Goal: Information Seeking & Learning: Check status

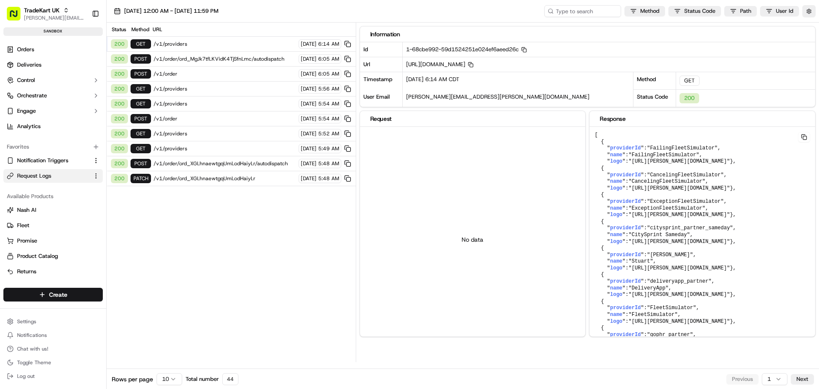
click at [192, 43] on span "/v1/providers" at bounding box center [225, 44] width 143 height 7
click at [208, 40] on div "200 GET /v1/providers 09/18/2025 6:14 AM" at bounding box center [231, 44] width 249 height 15
click at [172, 39] on div "200 GET /v1/providers 09/18/2025 6:14 AM" at bounding box center [231, 44] width 249 height 15
click at [172, 58] on span "/v1/order/ord_MgJk7tfLKVidK4TjSfnLmc/autodispatch" at bounding box center [225, 58] width 143 height 7
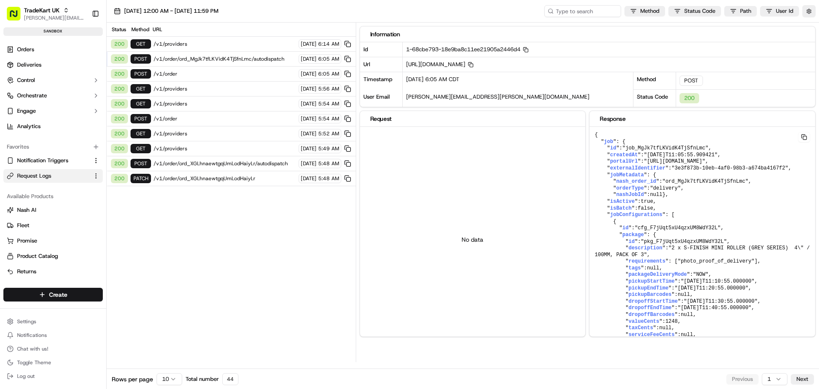
click at [171, 45] on span "/v1/providers" at bounding box center [225, 44] width 143 height 7
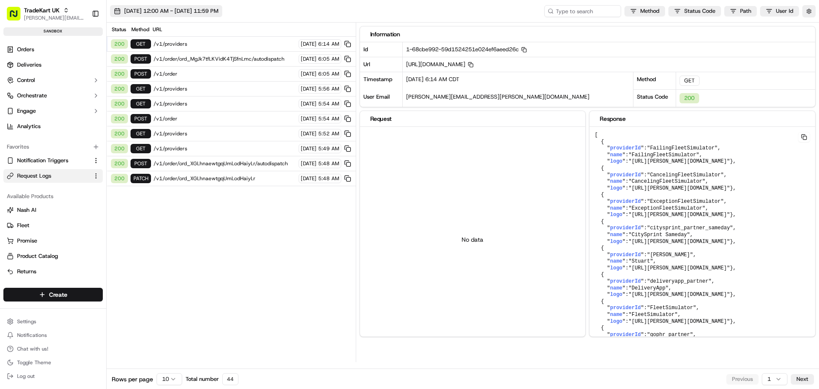
click at [200, 10] on span "09/18/2025 12:00 AM - 09/18/2025 11:59 PM" at bounding box center [171, 11] width 94 height 8
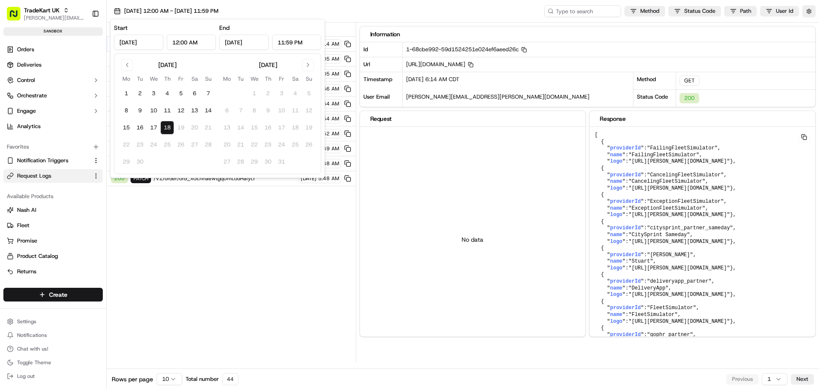
click at [169, 127] on button "18" at bounding box center [167, 128] width 14 height 14
click at [212, 277] on div "Status Method URL 200 GET /v1/providers 09/18/2025 6:14 AM 200 POST /v1/order/o…" at bounding box center [231, 192] width 249 height 339
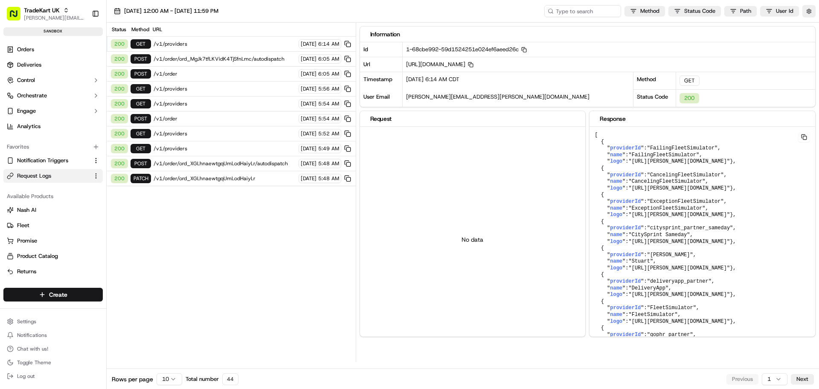
click at [234, 247] on div "Status Method URL 200 GET /v1/providers 09/18/2025 6:14 AM 200 POST /v1/order/o…" at bounding box center [231, 192] width 249 height 339
click at [301, 43] on span "09/18/2025" at bounding box center [309, 44] width 16 height 7
click at [225, 57] on span "/v1/order/ord_MgJk7tfLKVidK4TjSfnLmc/autodispatch" at bounding box center [225, 58] width 143 height 7
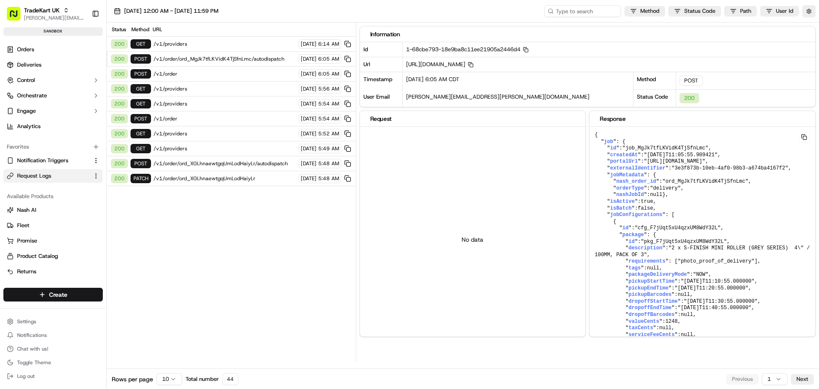
click at [223, 69] on div "200 POST /v1/order 09/18/2025 6:05 AM" at bounding box center [231, 74] width 249 height 15
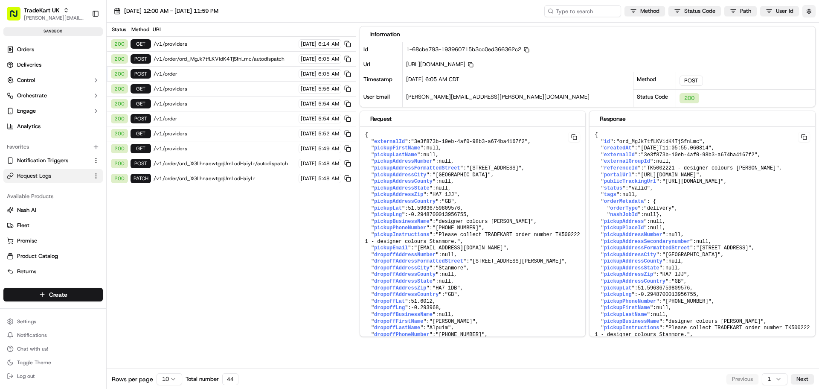
click at [807, 11] on button "button" at bounding box center [809, 11] width 13 height 12
click at [812, 9] on button "button" at bounding box center [809, 11] width 13 height 12
click at [207, 90] on span "/v1/providers" at bounding box center [225, 88] width 143 height 7
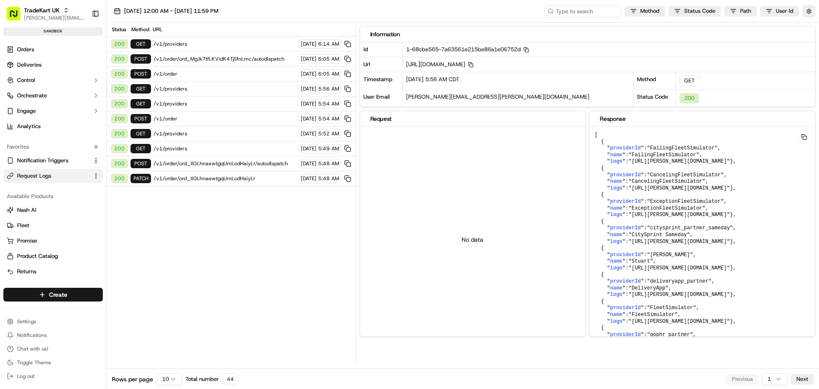
click at [207, 76] on span "/v1/order" at bounding box center [225, 73] width 143 height 7
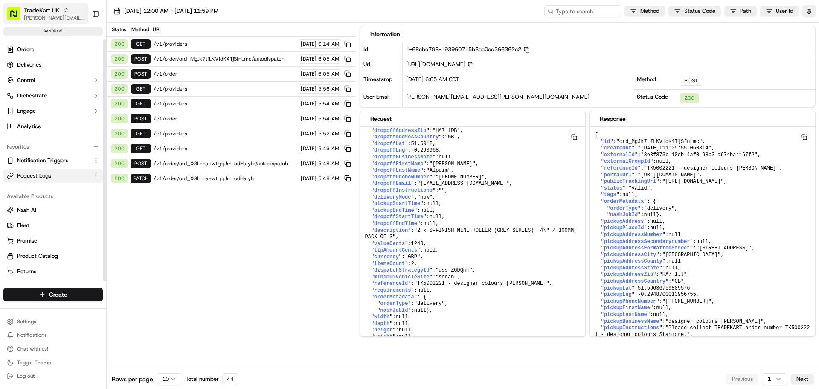
click at [50, 19] on span "[PERSON_NAME][EMAIL_ADDRESS][DOMAIN_NAME]" at bounding box center [54, 18] width 61 height 7
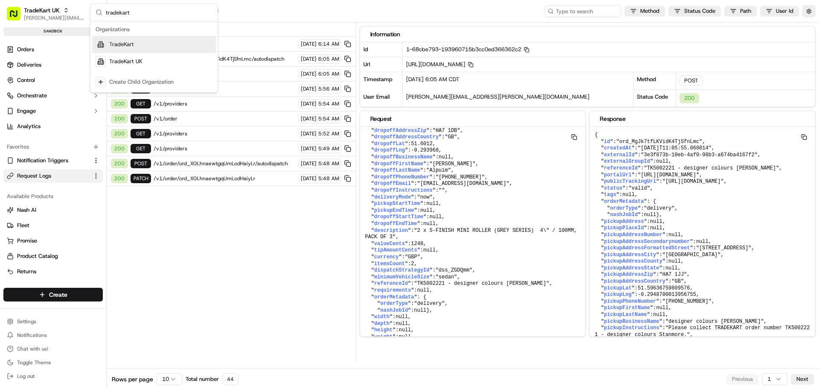
type input "tradekart"
click at [124, 52] on div "TradeKart" at bounding box center [154, 44] width 124 height 17
